Goal: Transaction & Acquisition: Obtain resource

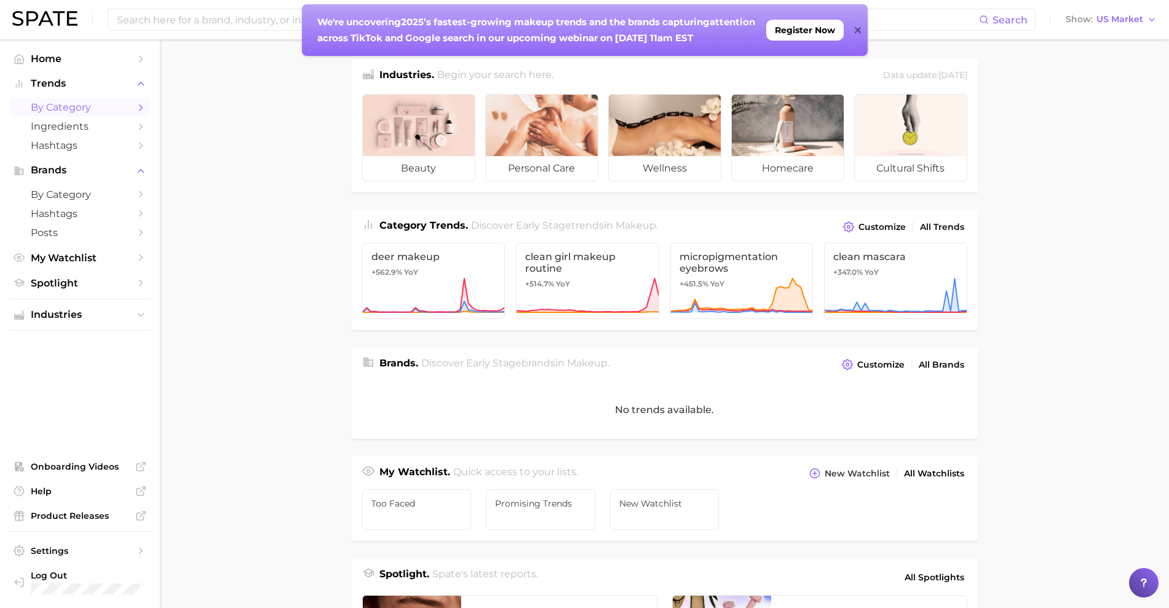
click at [108, 112] on span "by Category" at bounding box center [80, 107] width 98 height 12
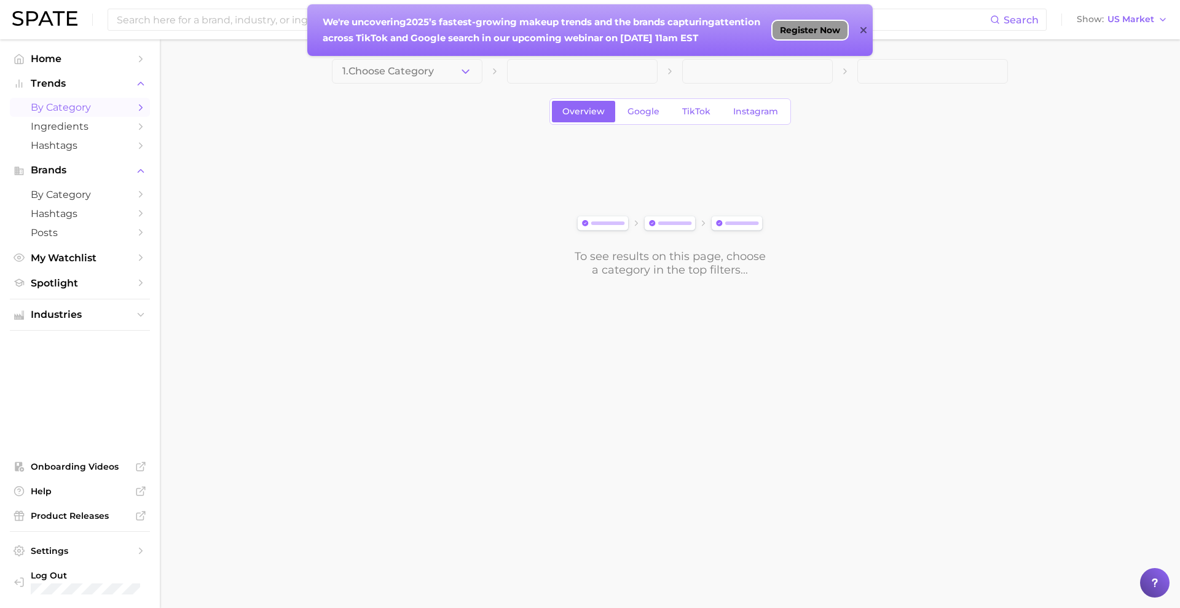
click at [789, 34] on span "Register Now" at bounding box center [810, 30] width 60 height 10
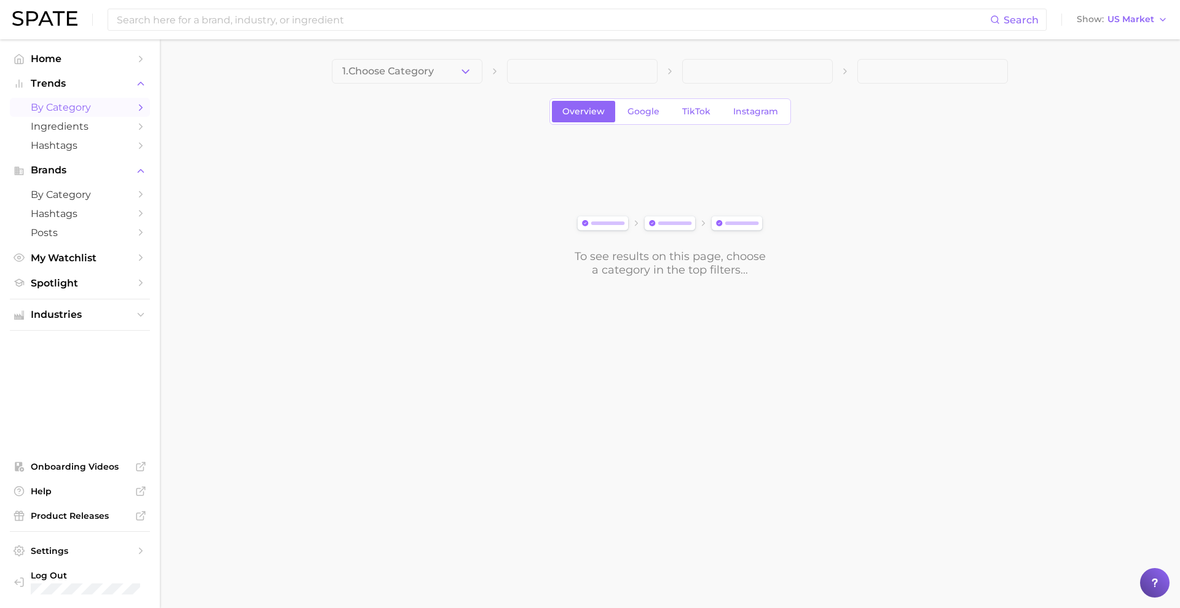
click at [468, 90] on div "1. Choose Category Overview Google TikTok Instagram To see results on this page…" at bounding box center [670, 168] width 676 height 218
click at [457, 79] on button "1. Choose Category" at bounding box center [407, 71] width 151 height 25
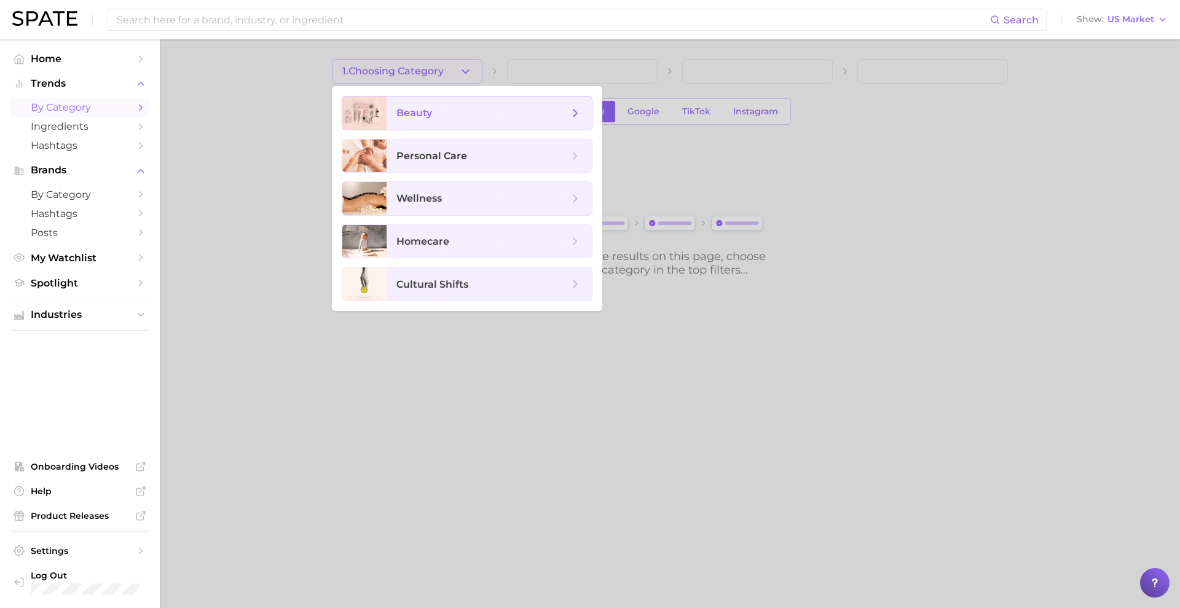
click at [459, 117] on span "beauty" at bounding box center [482, 113] width 172 height 14
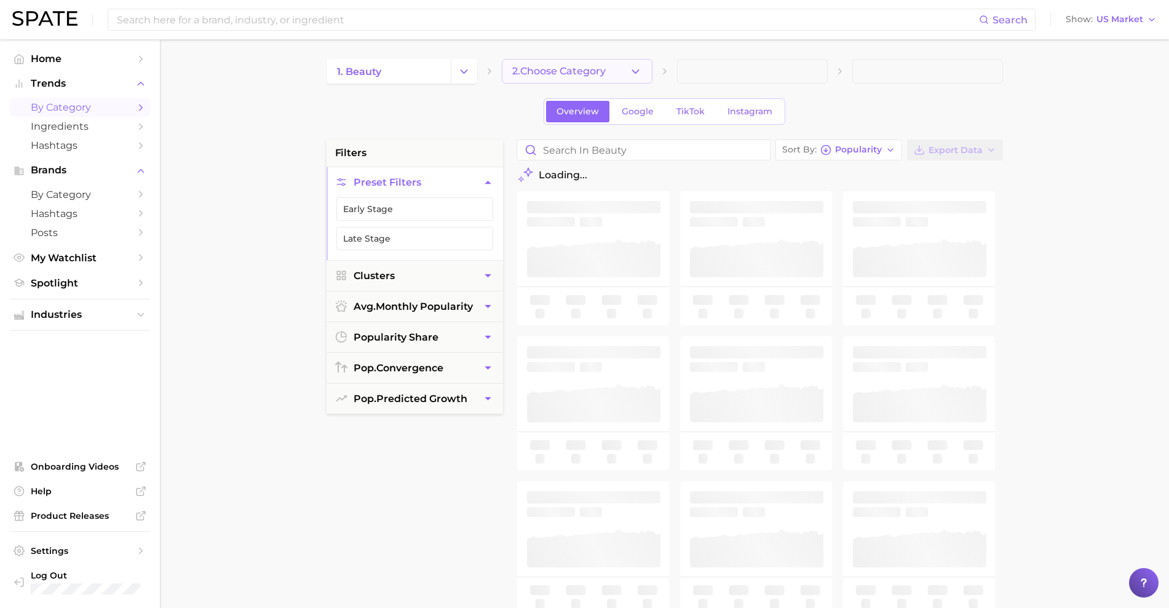
click at [515, 79] on button "2. Choose Category" at bounding box center [577, 71] width 151 height 25
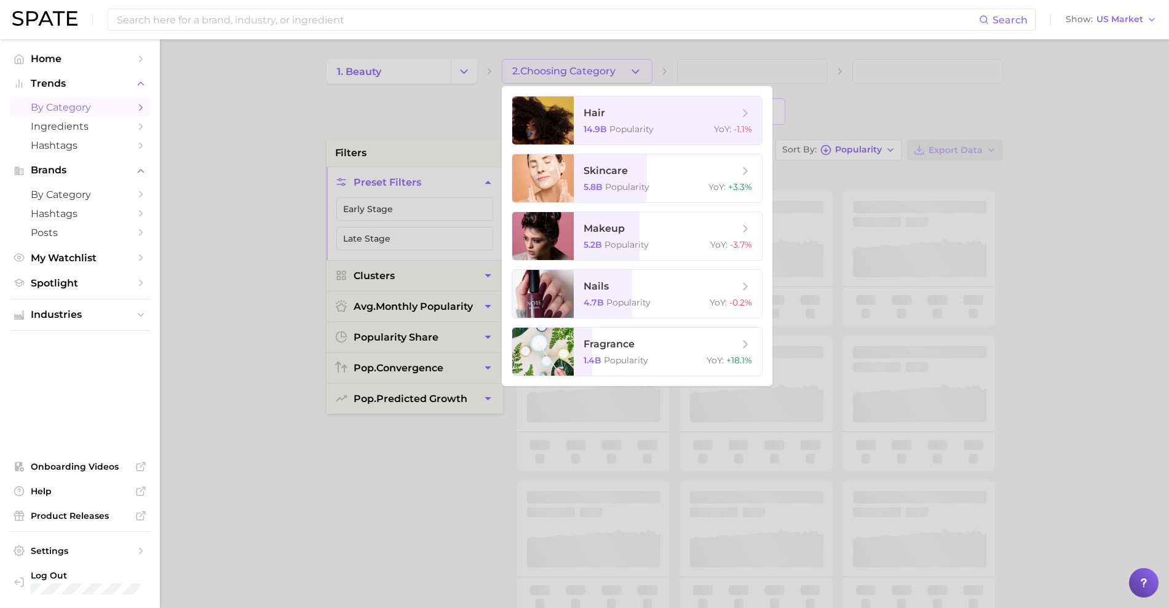
click at [394, 116] on div at bounding box center [584, 304] width 1169 height 608
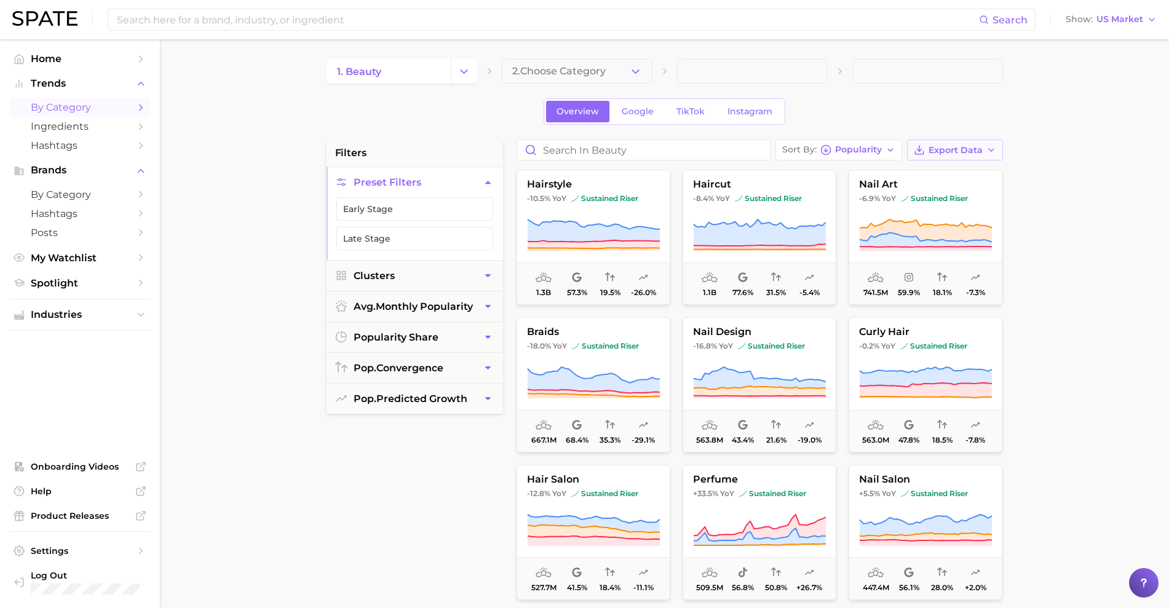
click at [942, 149] on span "Export Data" at bounding box center [955, 150] width 54 height 10
click at [963, 195] on button "Time Series CSV" at bounding box center [934, 195] width 135 height 22
click at [1057, 213] on main "1. beauty 2. Choose Category Overview Google TikTok Instagram filters Preset Fi…" at bounding box center [664, 505] width 1009 height 933
click at [936, 148] on span "Export Data" at bounding box center [955, 150] width 54 height 10
click at [938, 195] on span "Time Series CSV" at bounding box center [924, 195] width 72 height 10
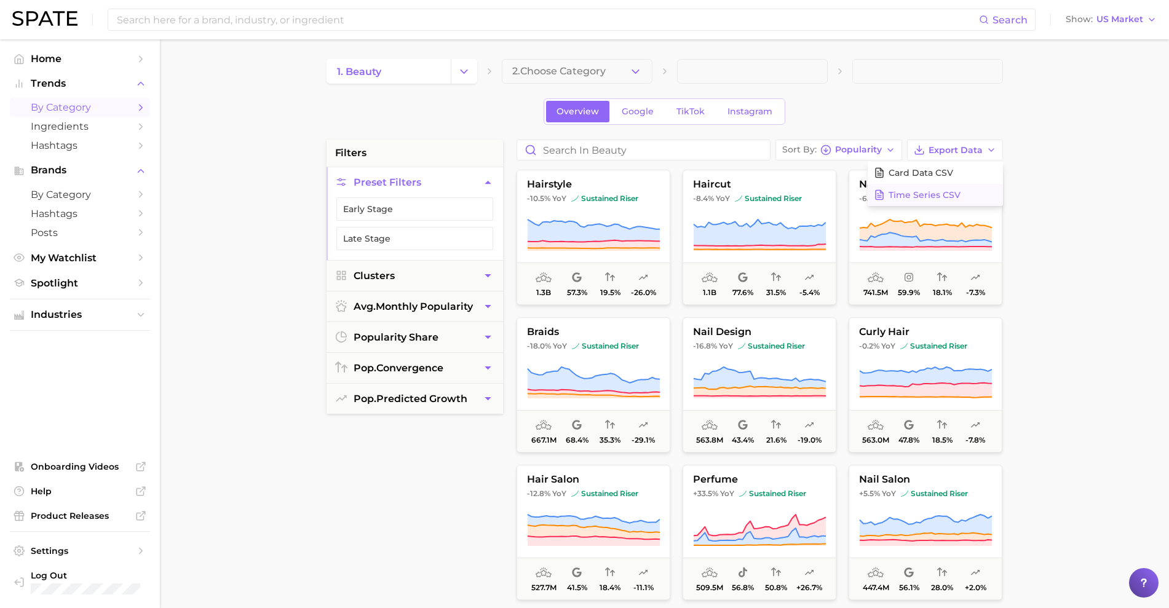
click at [947, 192] on span "Time Series CSV" at bounding box center [924, 195] width 72 height 10
click at [883, 193] on icon at bounding box center [879, 194] width 11 height 11
click at [237, 61] on main "1. beauty 2. Choose Category Overview Google TikTok Instagram filters Preset Fi…" at bounding box center [664, 505] width 1009 height 933
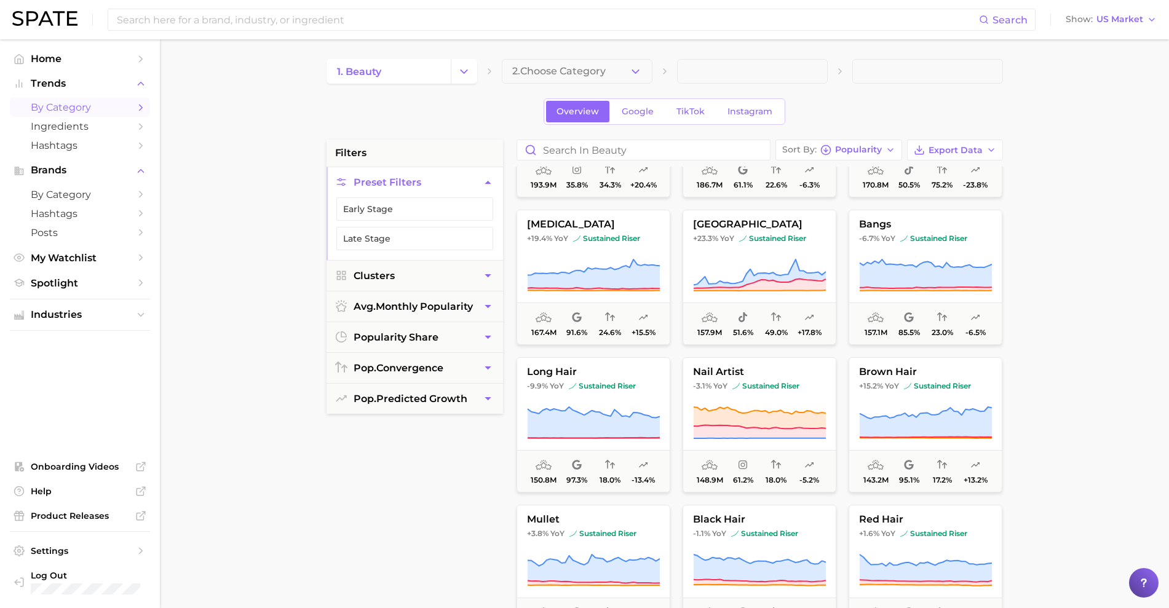
scroll to position [1383, 0]
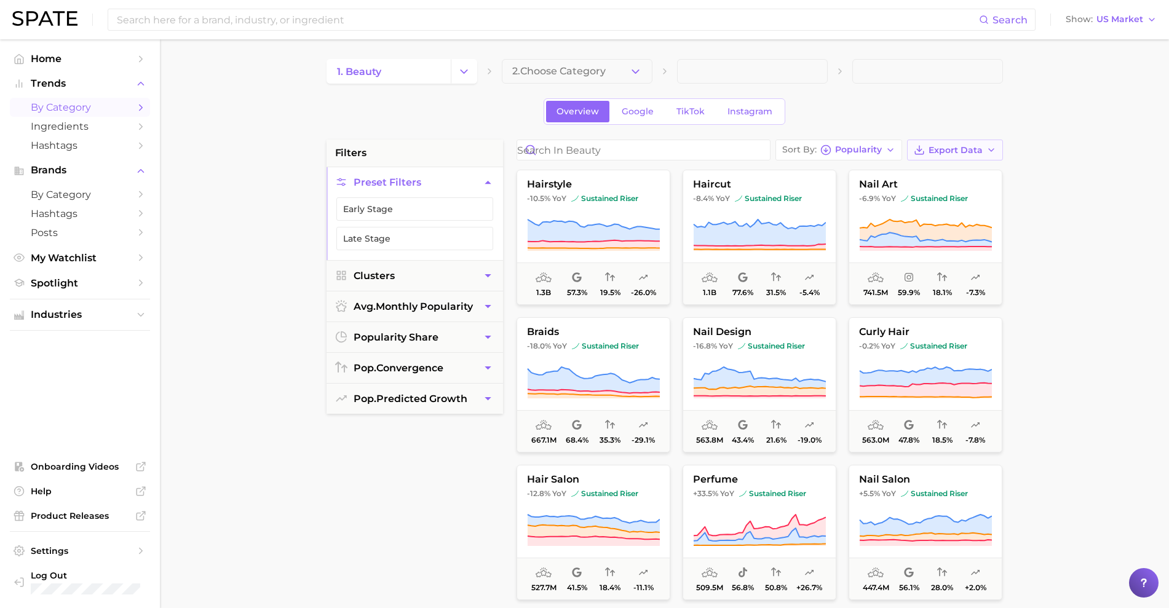
click at [983, 140] on button "Export Data" at bounding box center [955, 150] width 96 height 21
click at [909, 198] on span "Time Series CSV" at bounding box center [924, 195] width 72 height 10
click at [891, 170] on span "Card Data CSV" at bounding box center [920, 173] width 65 height 10
click at [905, 159] on div "Sort By Popularity Export Data" at bounding box center [759, 150] width 486 height 21
click at [913, 151] on button "Export Data" at bounding box center [955, 150] width 96 height 21
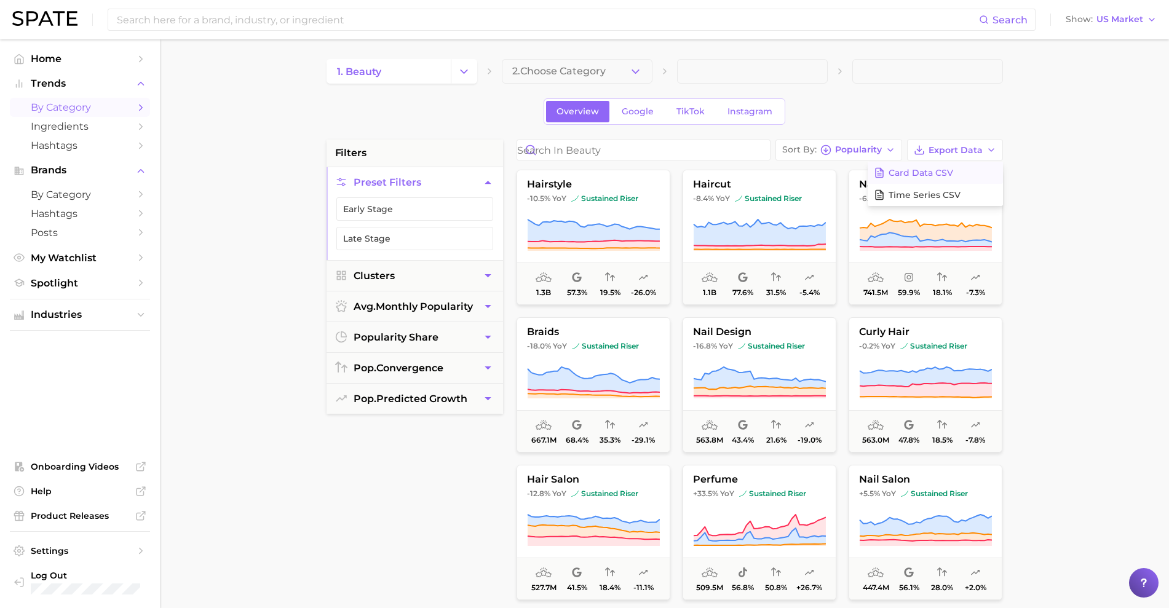
click at [925, 175] on span "Card Data CSV" at bounding box center [920, 173] width 65 height 10
